Goal: Task Accomplishment & Management: Use online tool/utility

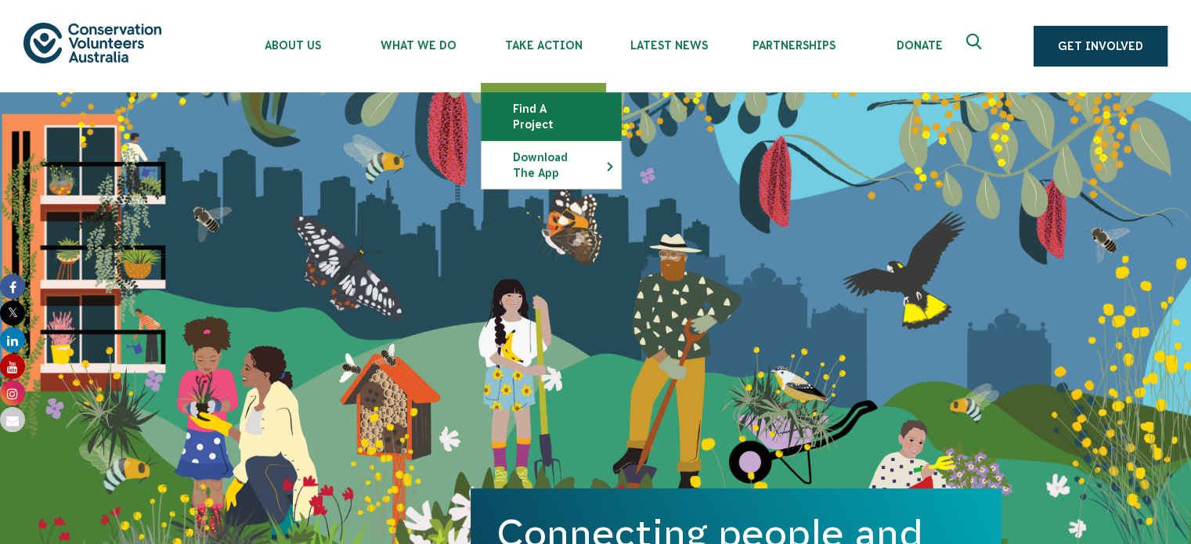
click at [553, 118] on link "Find a project" at bounding box center [551, 116] width 139 height 47
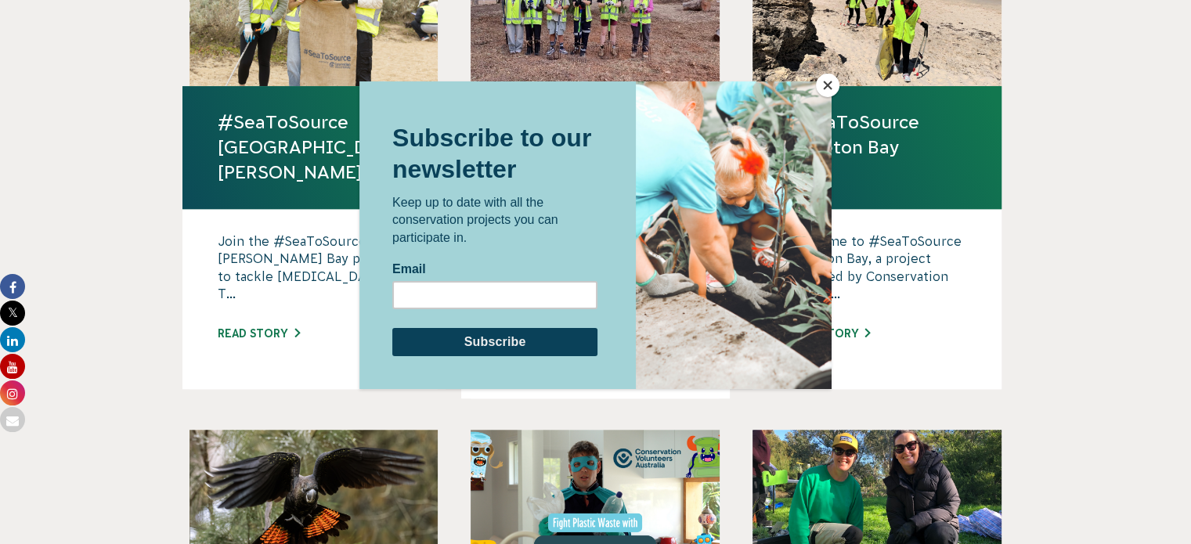
scroll to position [1259, 0]
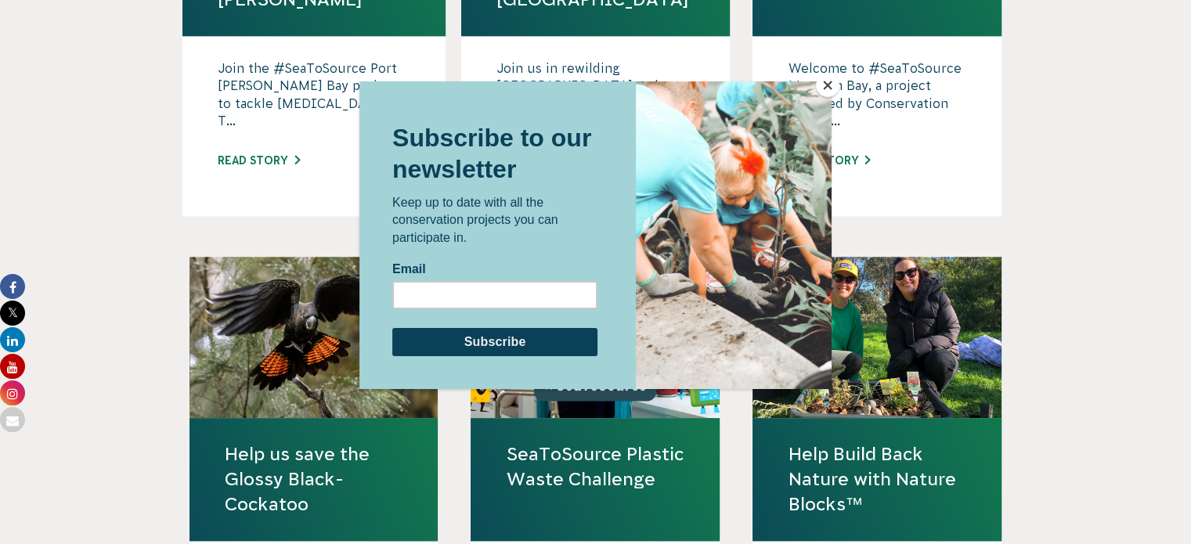
click at [822, 85] on button "Close" at bounding box center [827, 85] width 23 height 23
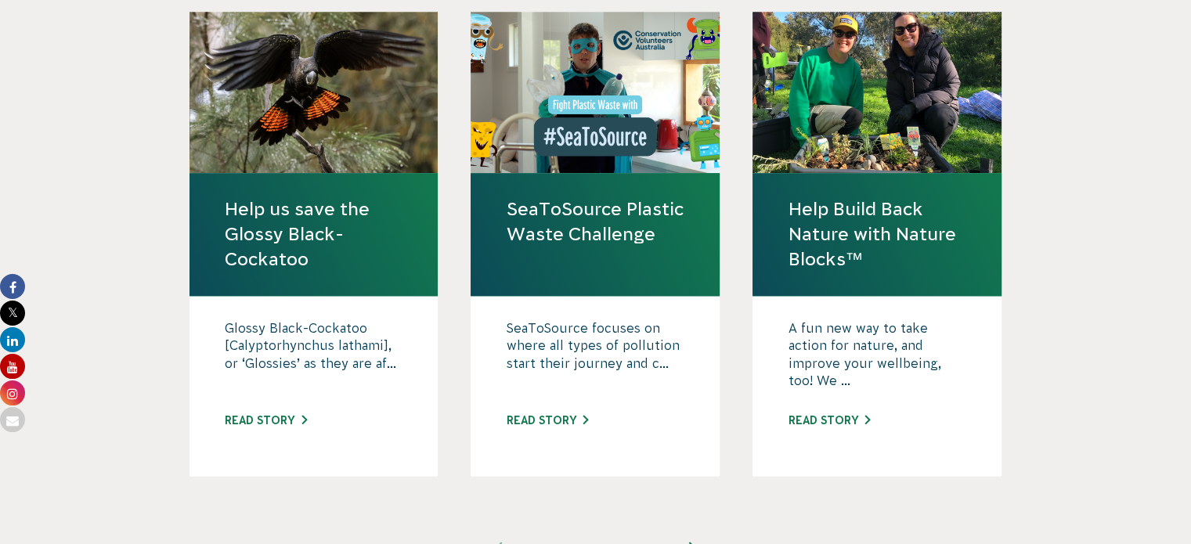
scroll to position [1650, 0]
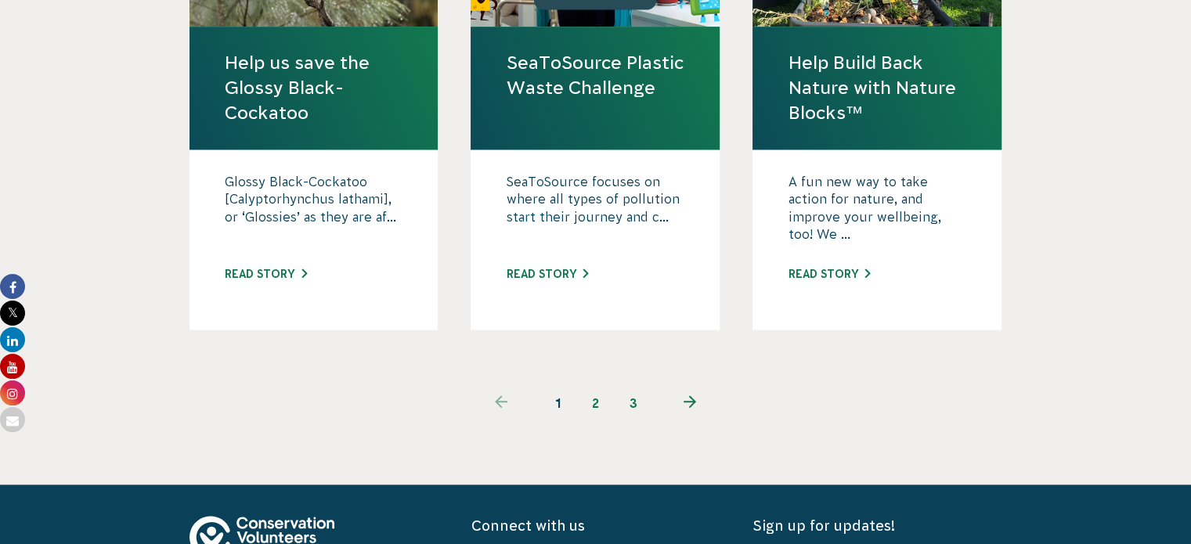
click at [589, 385] on link "2" at bounding box center [596, 404] width 38 height 38
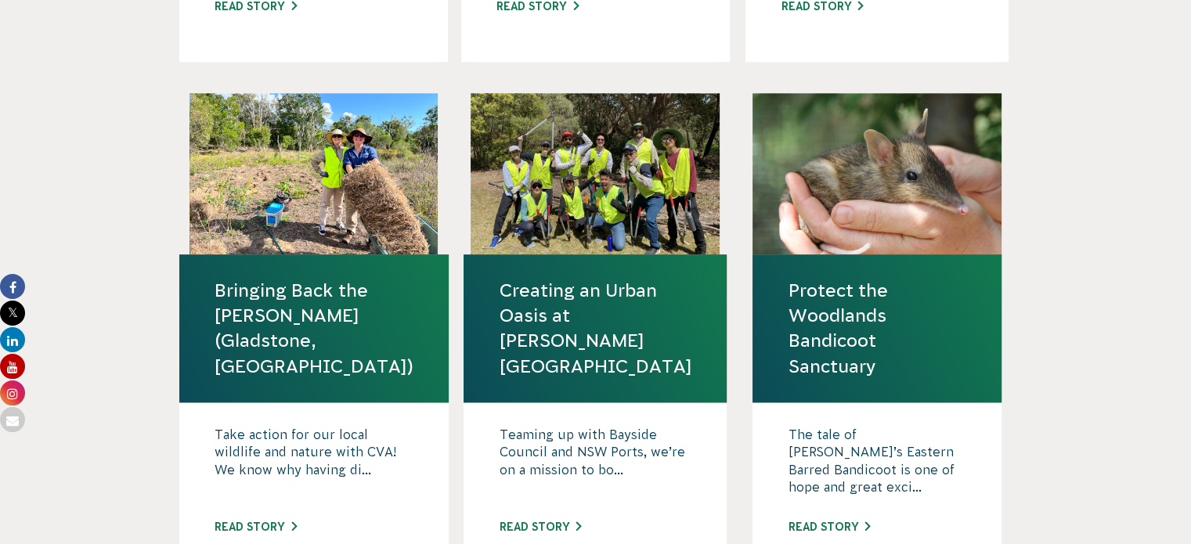
scroll to position [1723, 0]
